Goal: Transaction & Acquisition: Purchase product/service

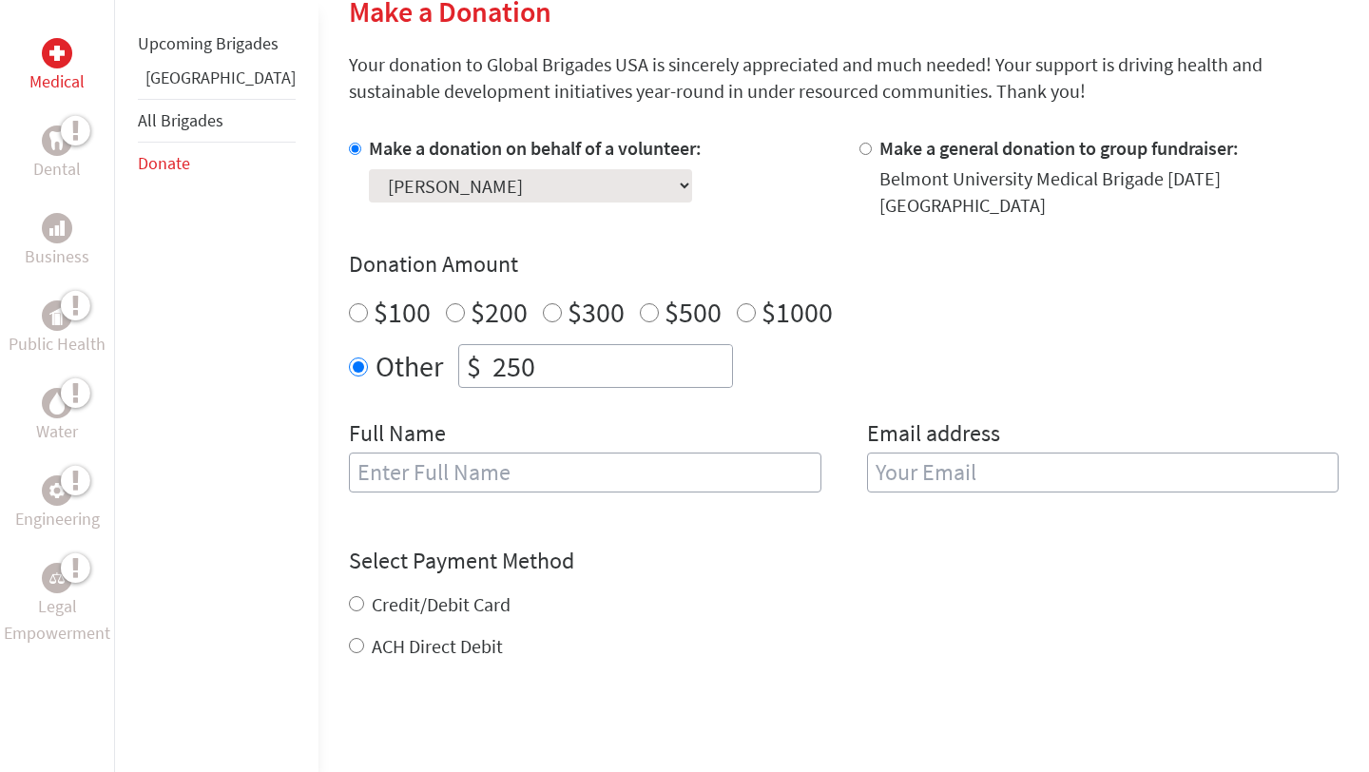
scroll to position [483, 0]
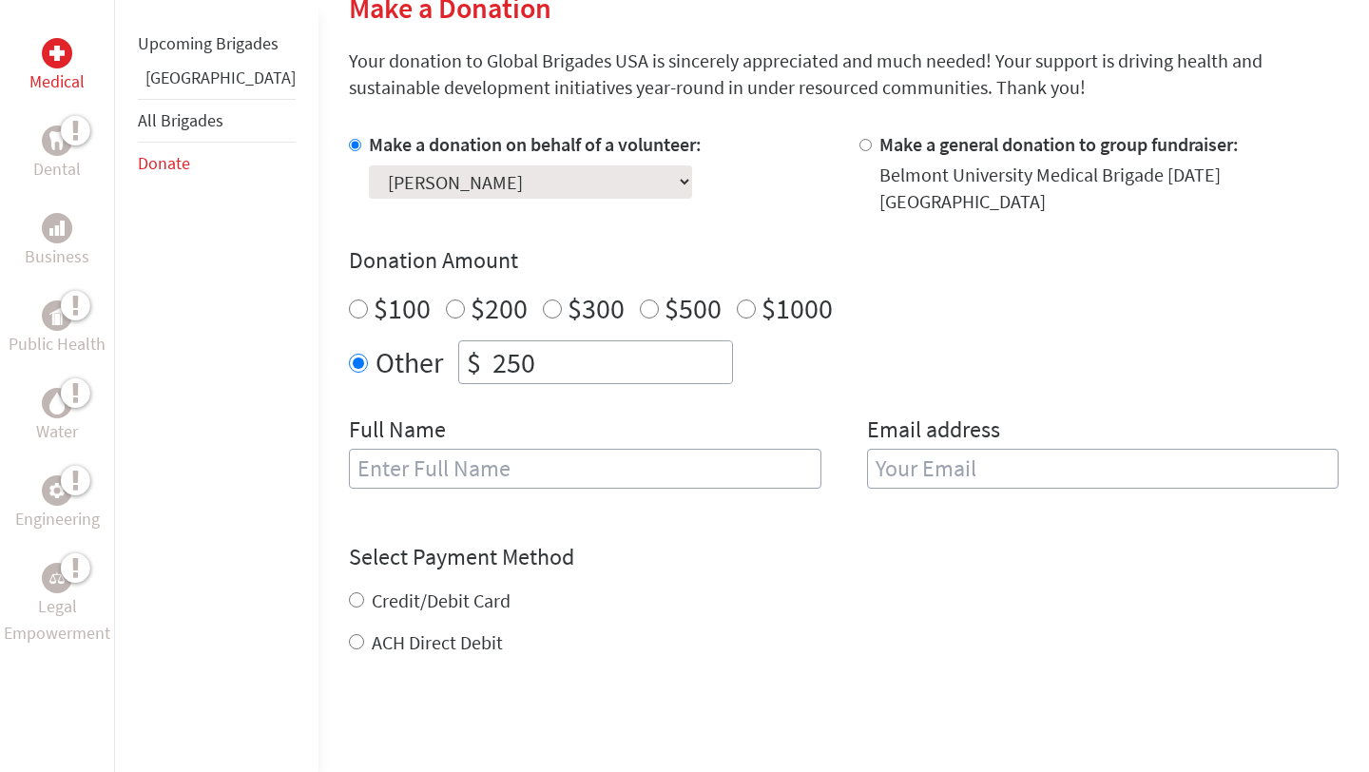
click at [607, 457] on input "text" at bounding box center [585, 469] width 472 height 40
type input "[PERSON_NAME]"
click at [737, 569] on div "Select Payment Method NOTE: American Express is not accepted. Please proceed no…" at bounding box center [844, 599] width 990 height 114
click at [372, 588] on label "Credit/Debit Card" at bounding box center [441, 600] width 139 height 24
click at [349, 592] on input "Credit/Debit Card" at bounding box center [356, 599] width 15 height 15
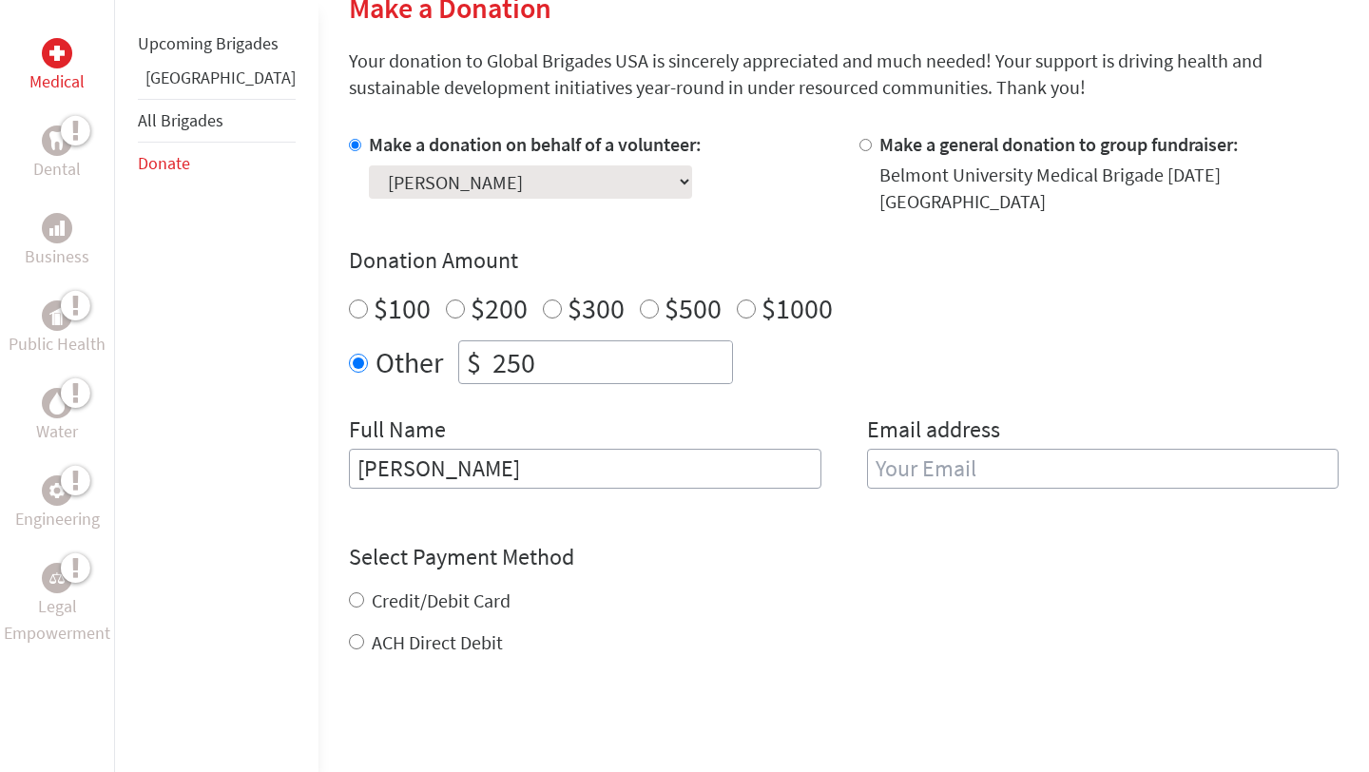
radio input "true"
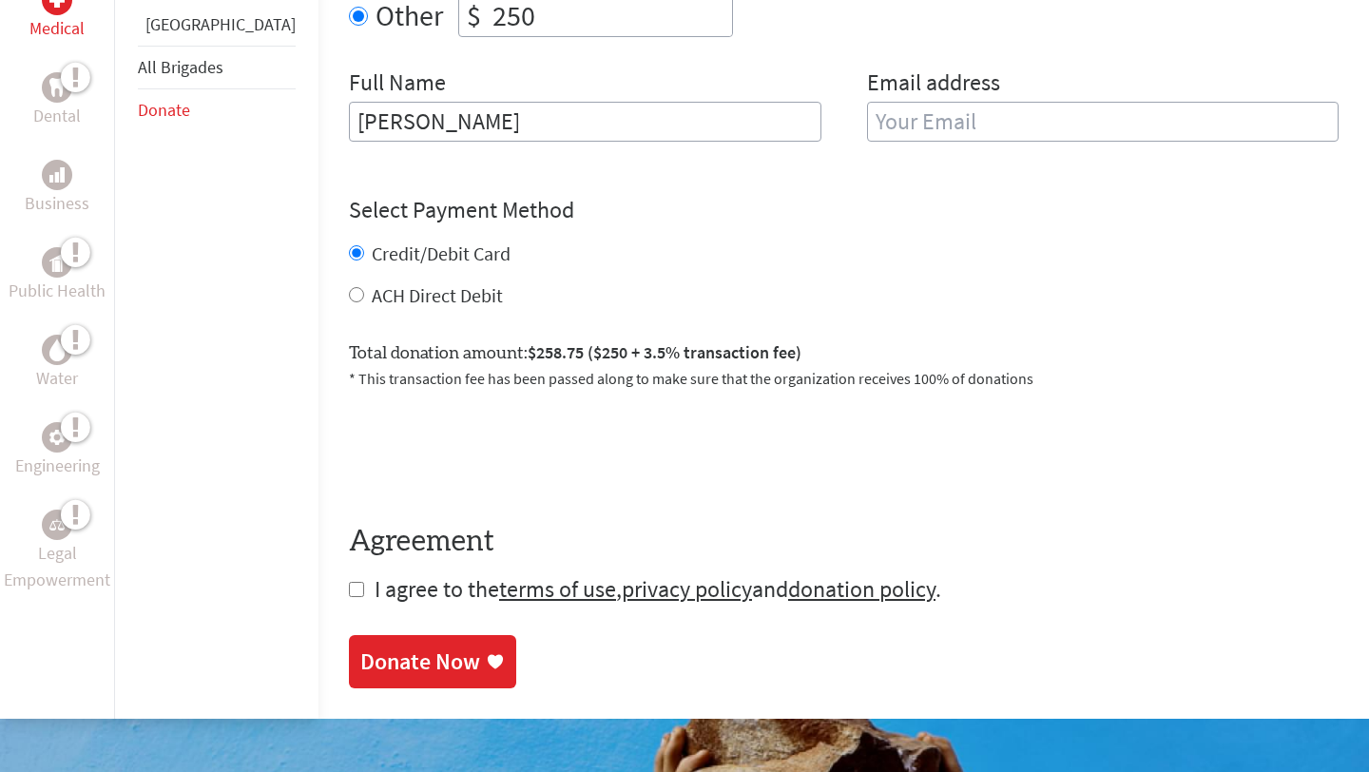
scroll to position [837, 0]
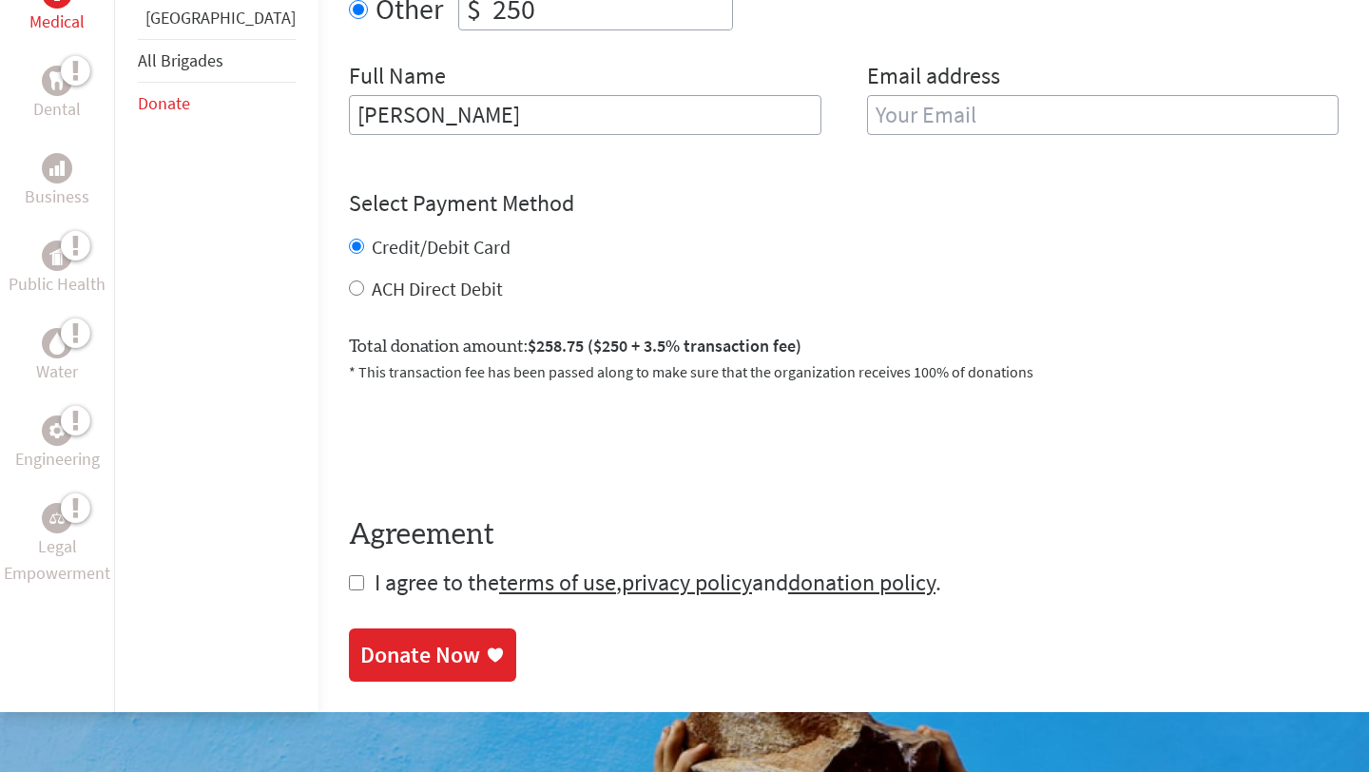
click at [349, 575] on input "checkbox" at bounding box center [356, 582] width 15 height 15
checkbox input "true"
click at [360, 642] on div "Donate Now" at bounding box center [420, 657] width 120 height 30
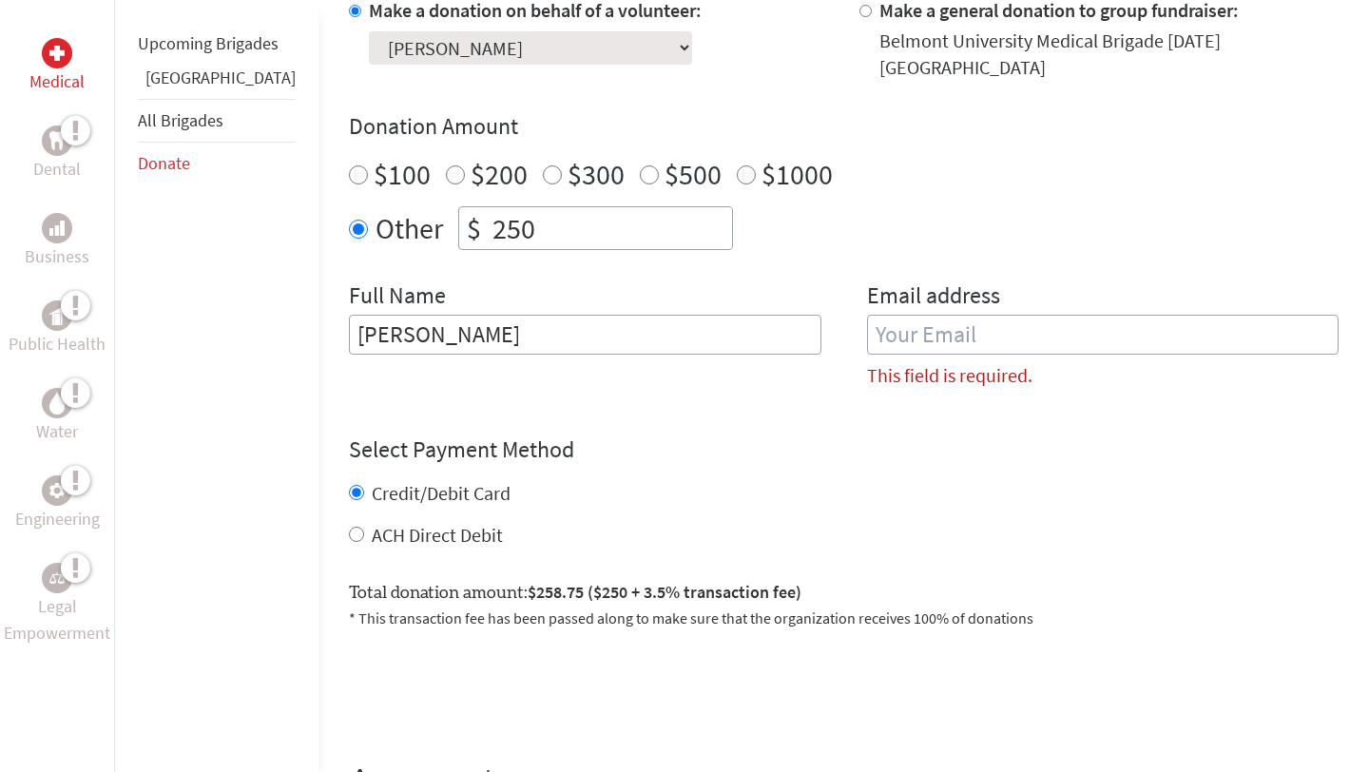
scroll to position [614, 0]
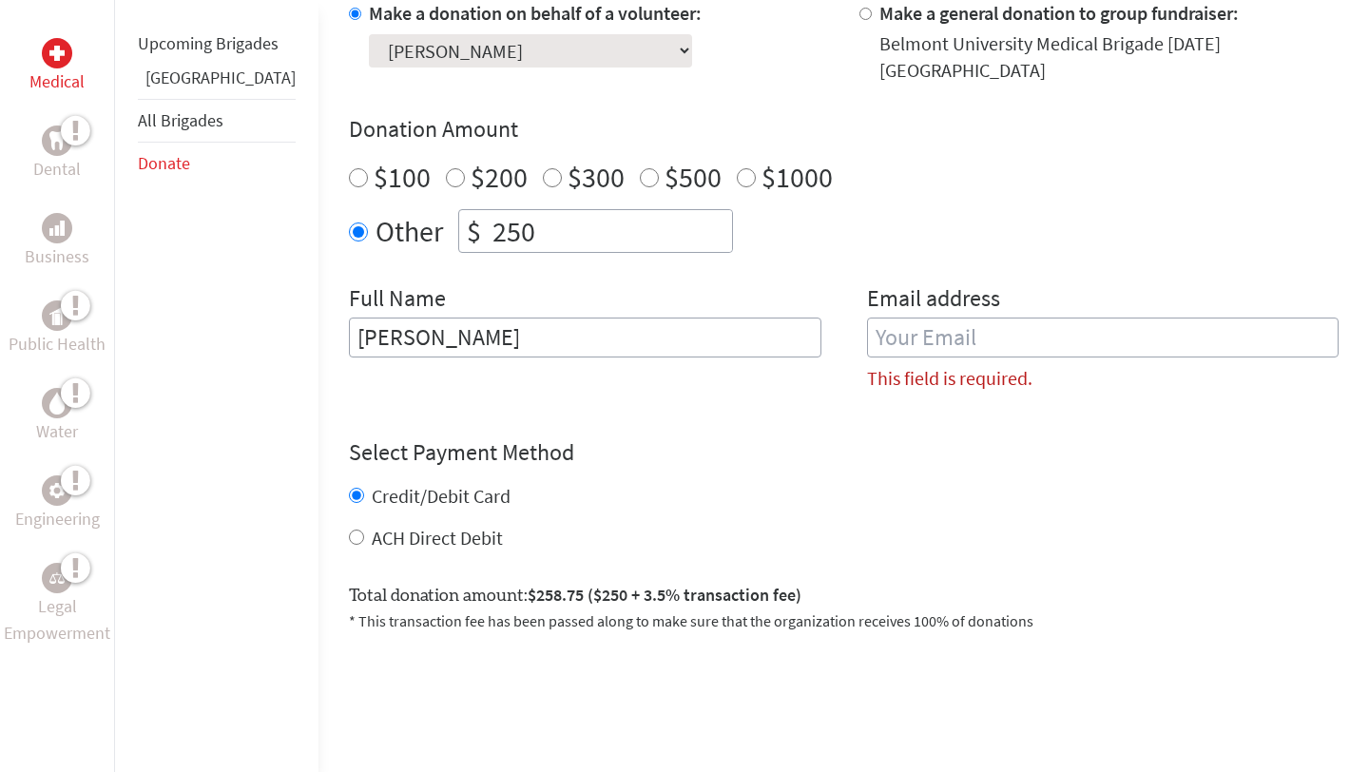
click at [919, 337] on input "email" at bounding box center [1103, 338] width 472 height 40
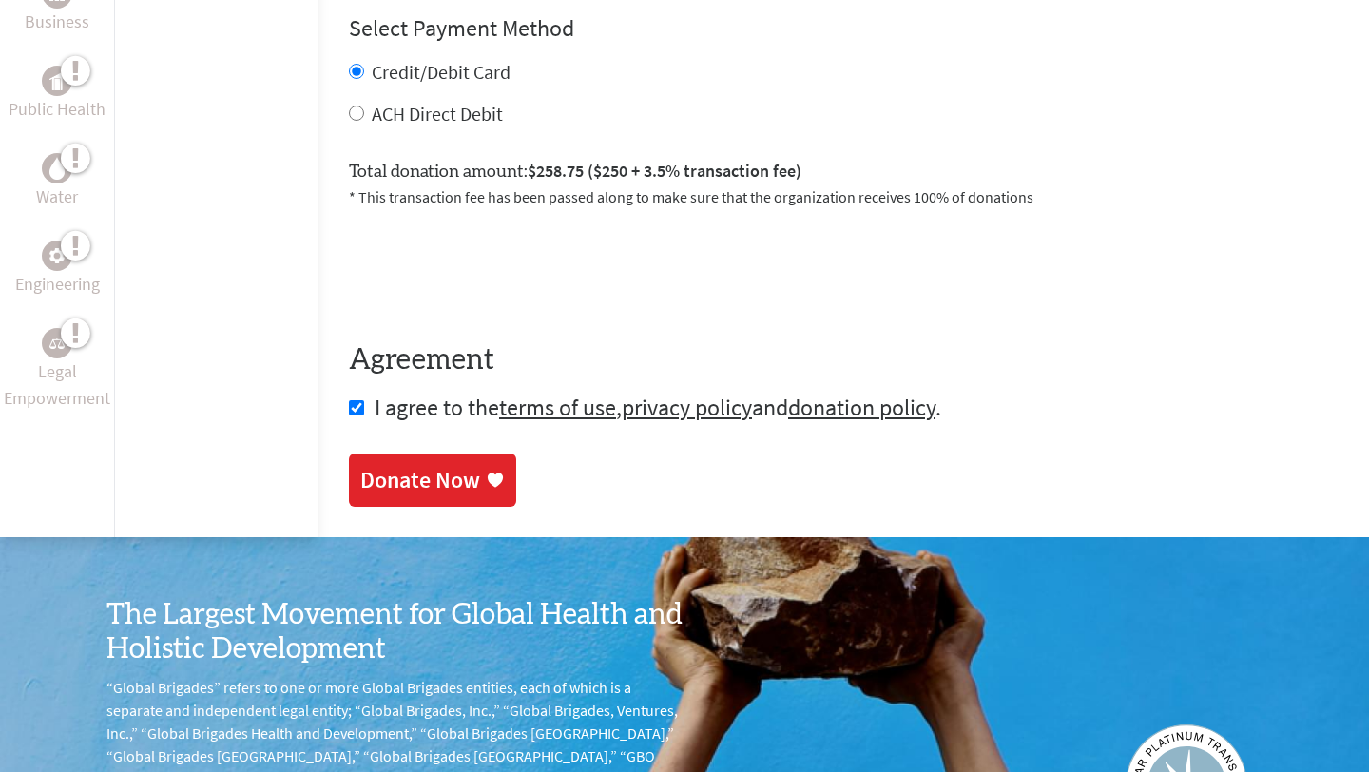
scroll to position [993, 0]
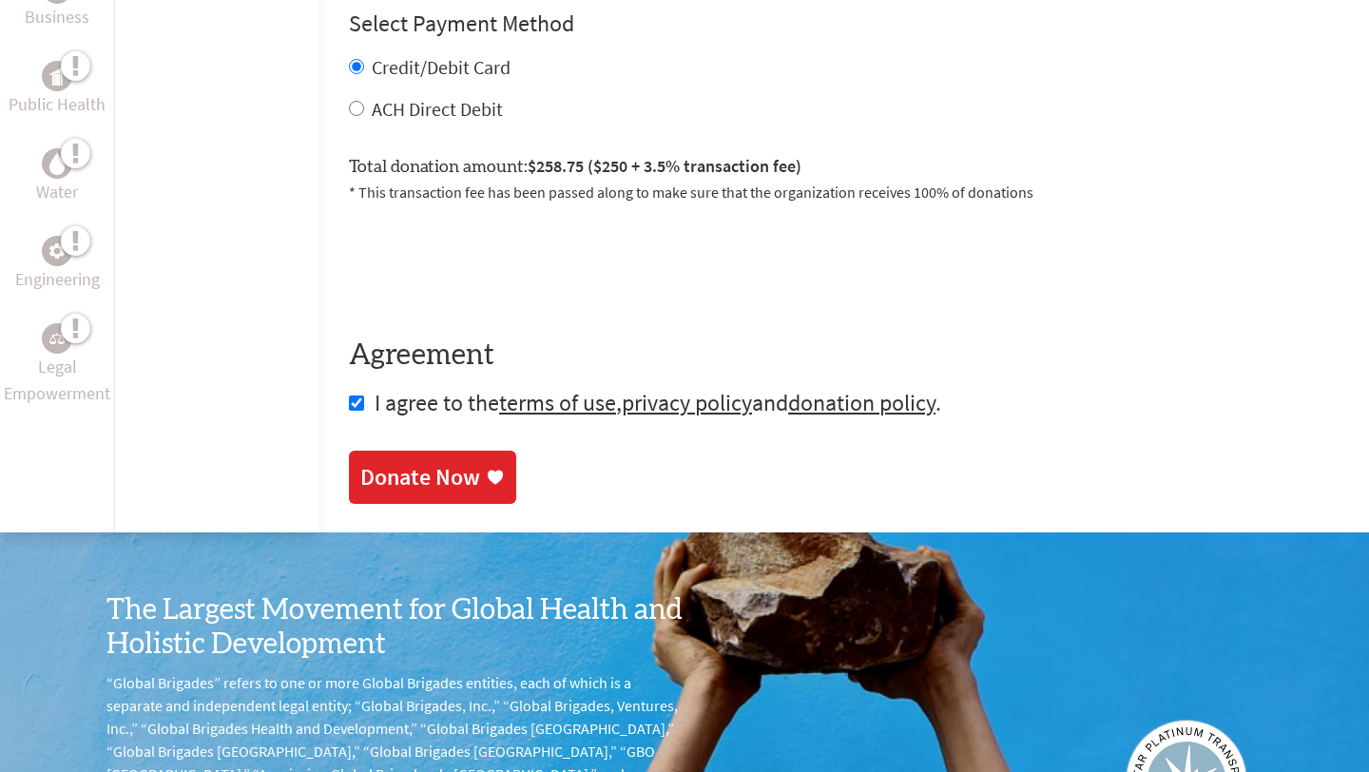
type input "[EMAIL_ADDRESS][DOMAIN_NAME]"
click at [415, 472] on div "Donate Now" at bounding box center [420, 477] width 120 height 30
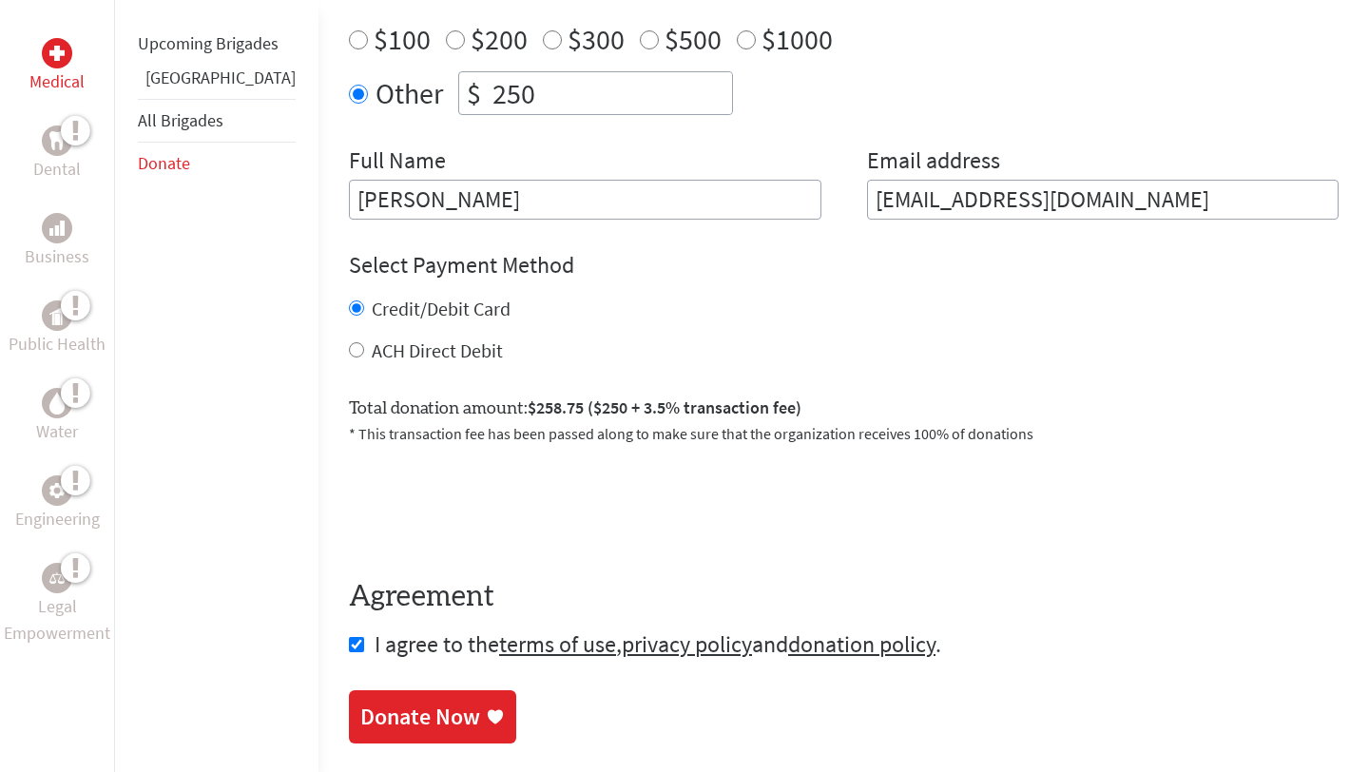
scroll to position [778, 0]
